Goal: Task Accomplishment & Management: Manage account settings

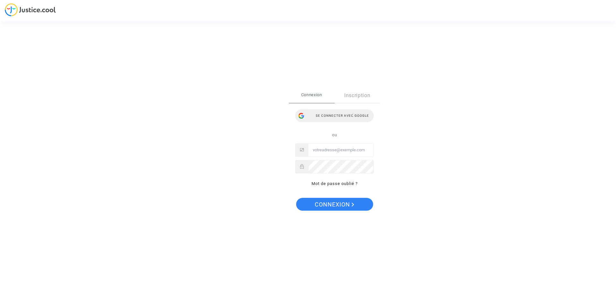
click at [327, 114] on div "Se connecter avec Google" at bounding box center [334, 115] width 79 height 13
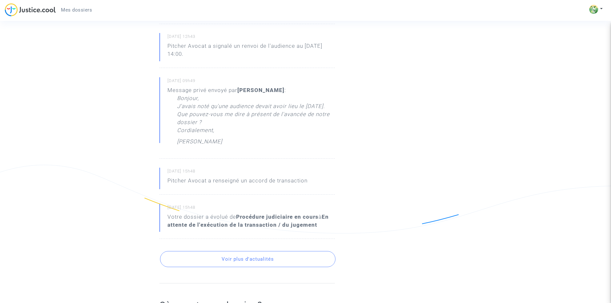
scroll to position [353, 0]
